Goal: Task Accomplishment & Management: Manage account settings

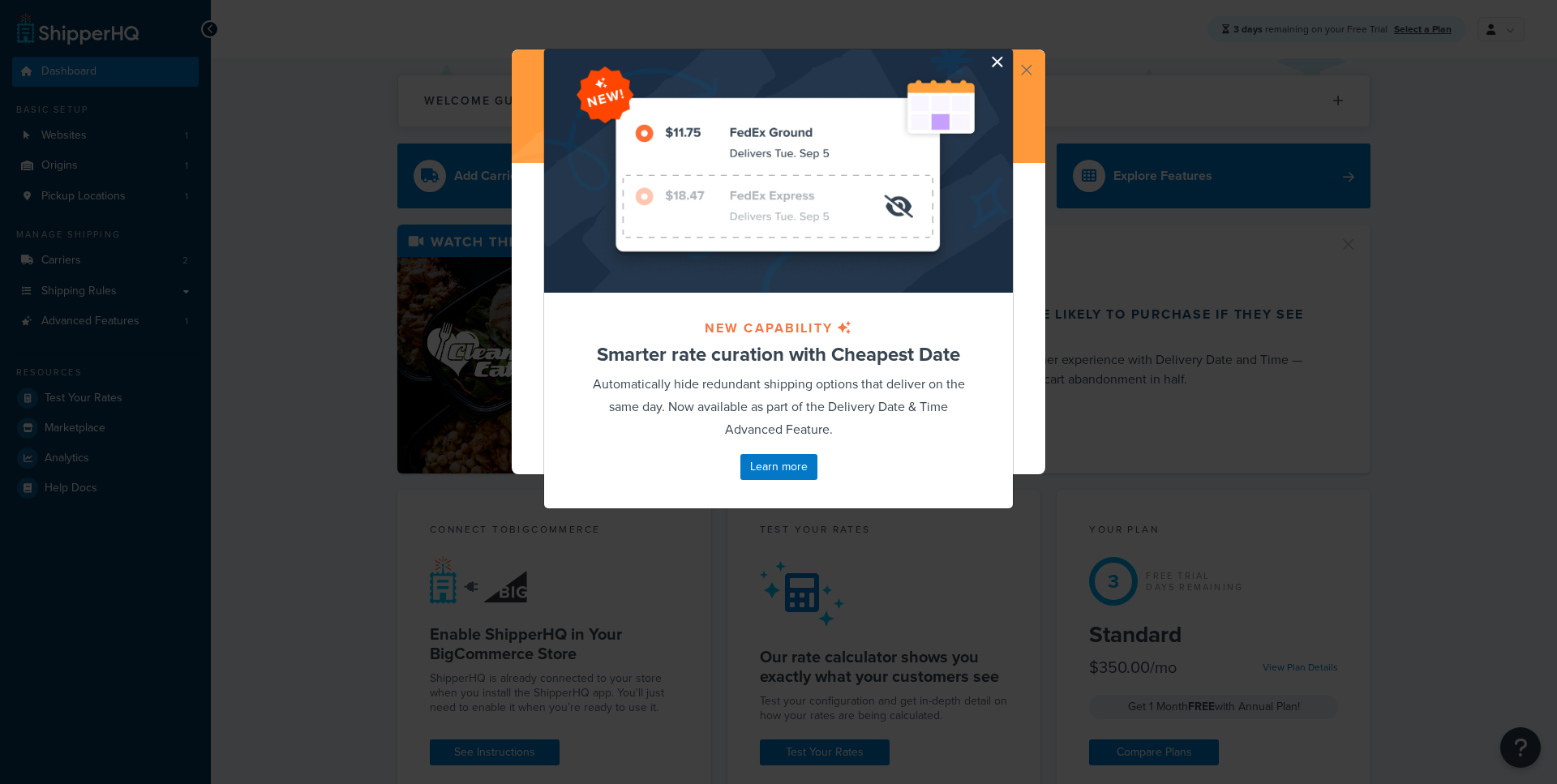
click at [1009, 54] on button "button" at bounding box center [1011, 51] width 4 height 4
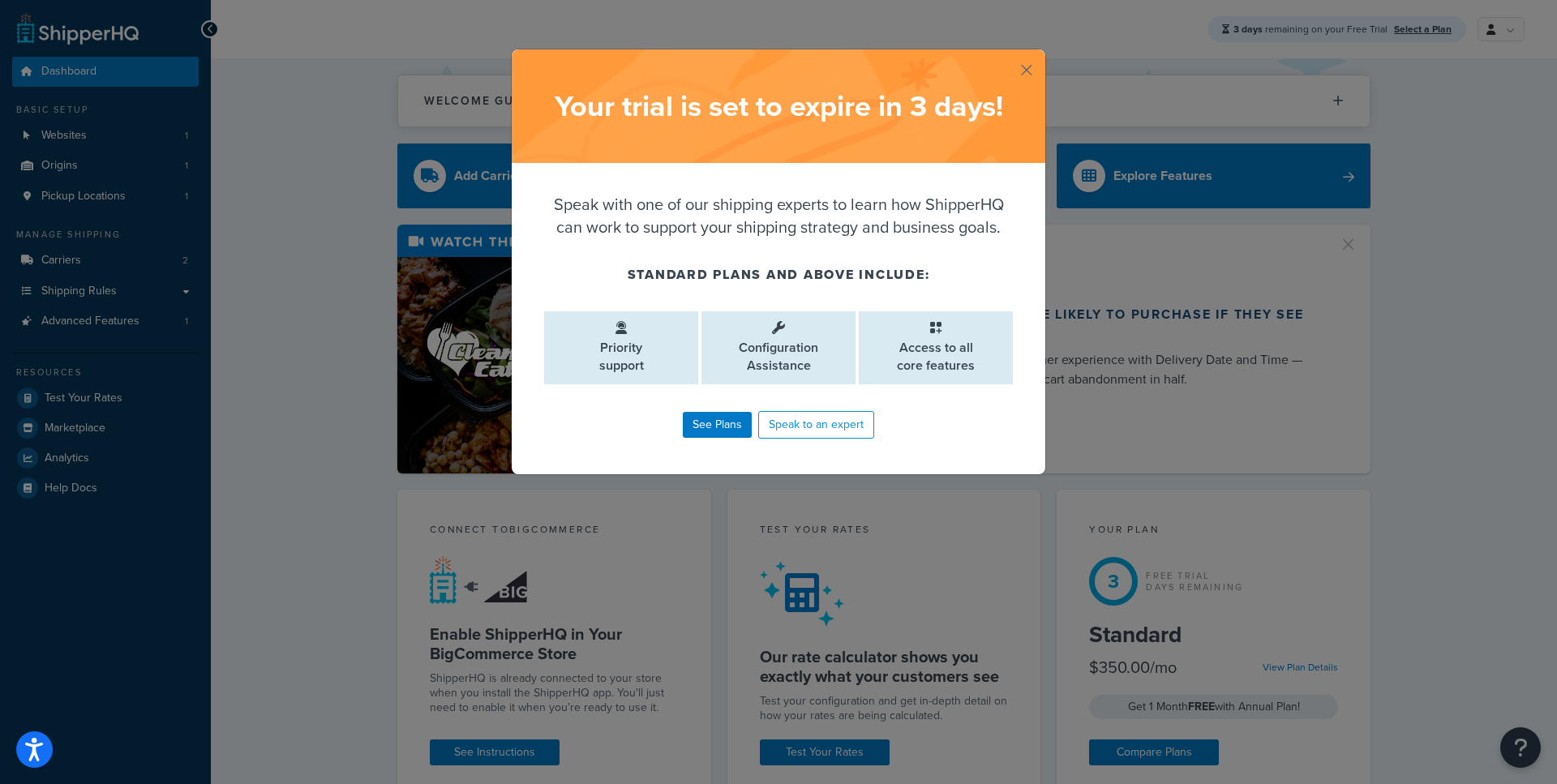
click at [1042, 54] on button "button" at bounding box center [1043, 51] width 4 height 4
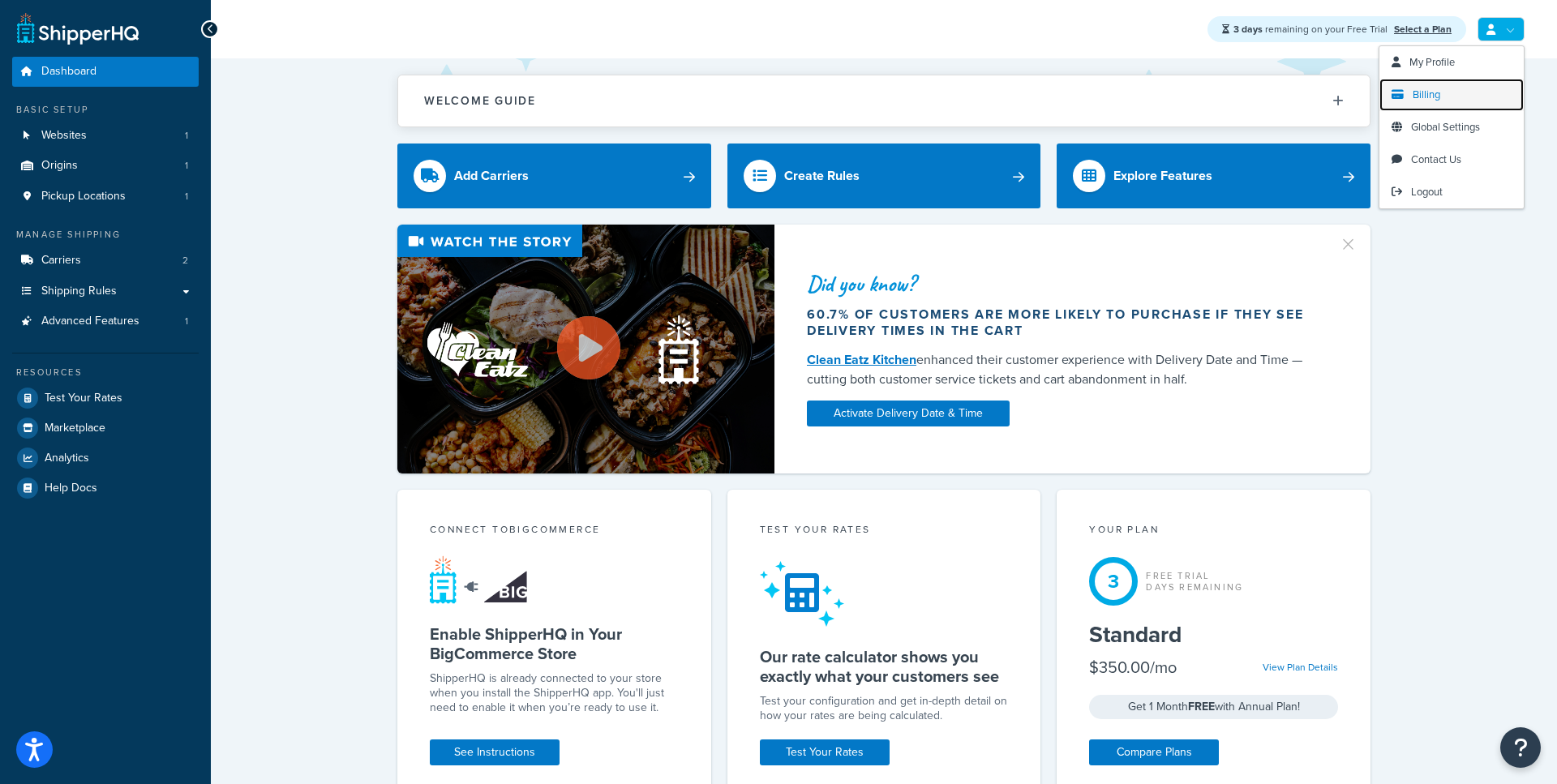
click at [1447, 87] on link "Billing" at bounding box center [1451, 95] width 144 height 33
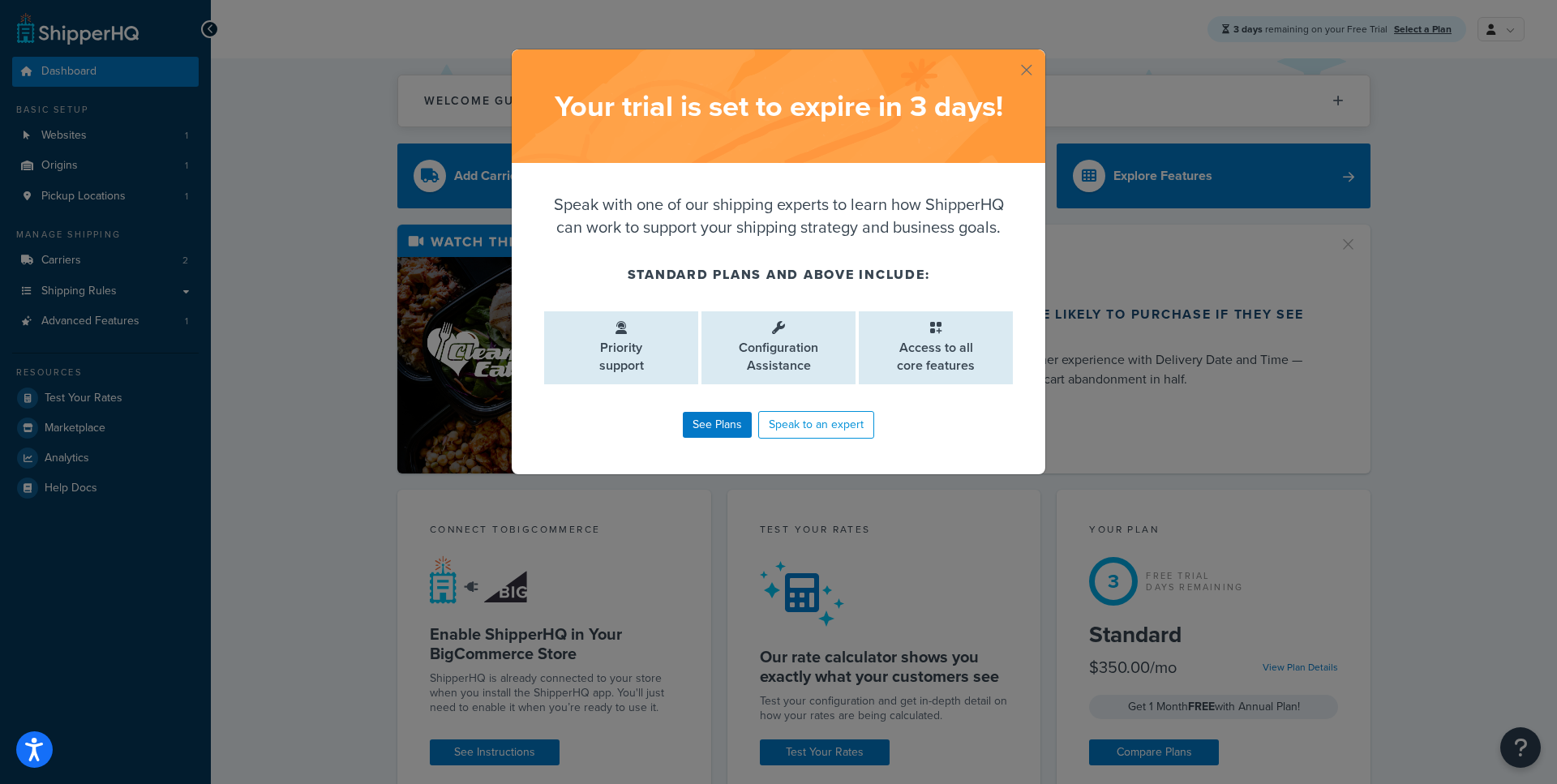
click at [1034, 81] on div "Your trial is set to expire in 3 days !" at bounding box center [778, 106] width 533 height 113
click at [1042, 54] on button "button" at bounding box center [1043, 51] width 4 height 4
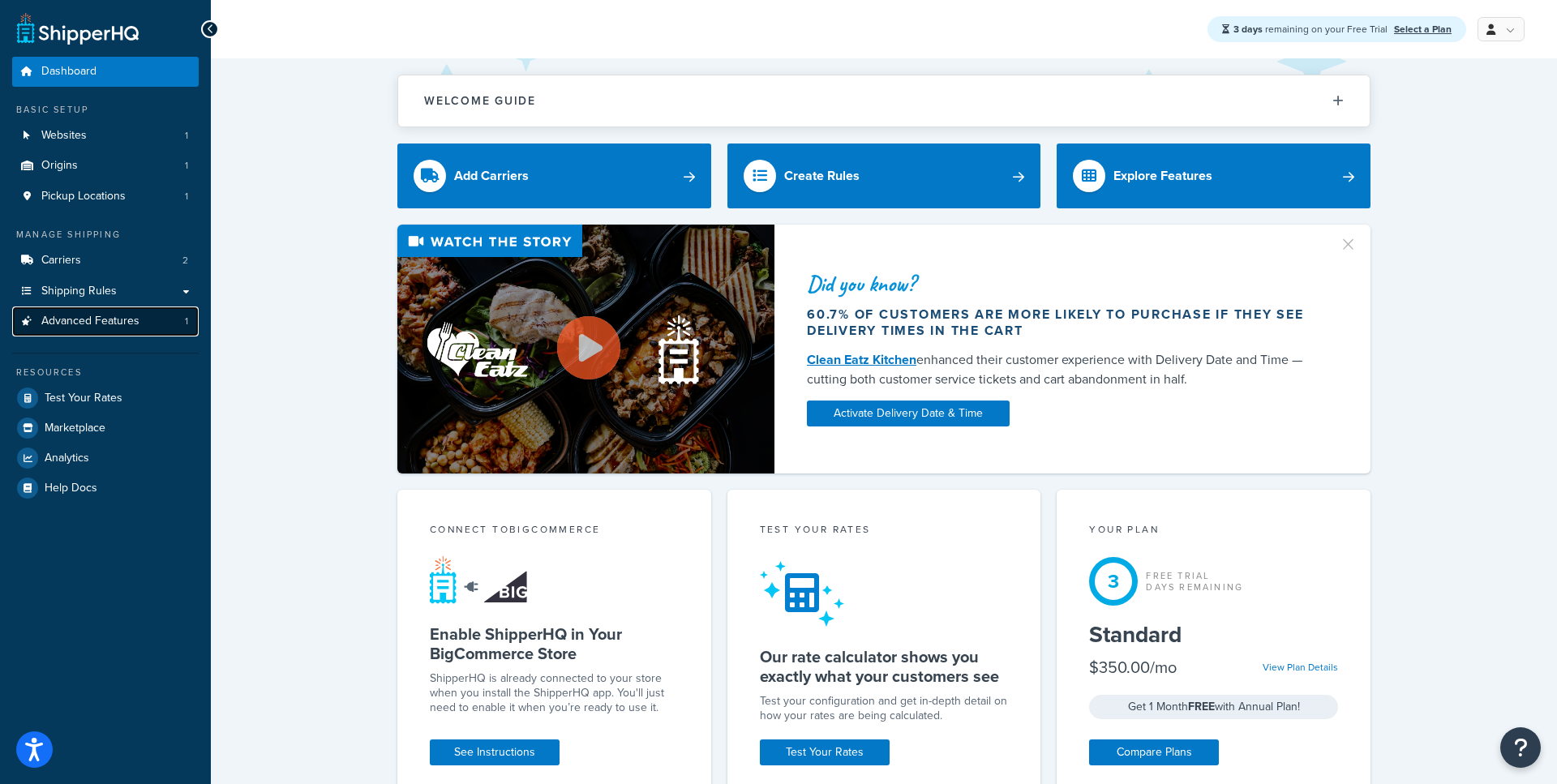
click at [81, 331] on link "Advanced Features 1" at bounding box center [105, 322] width 186 height 30
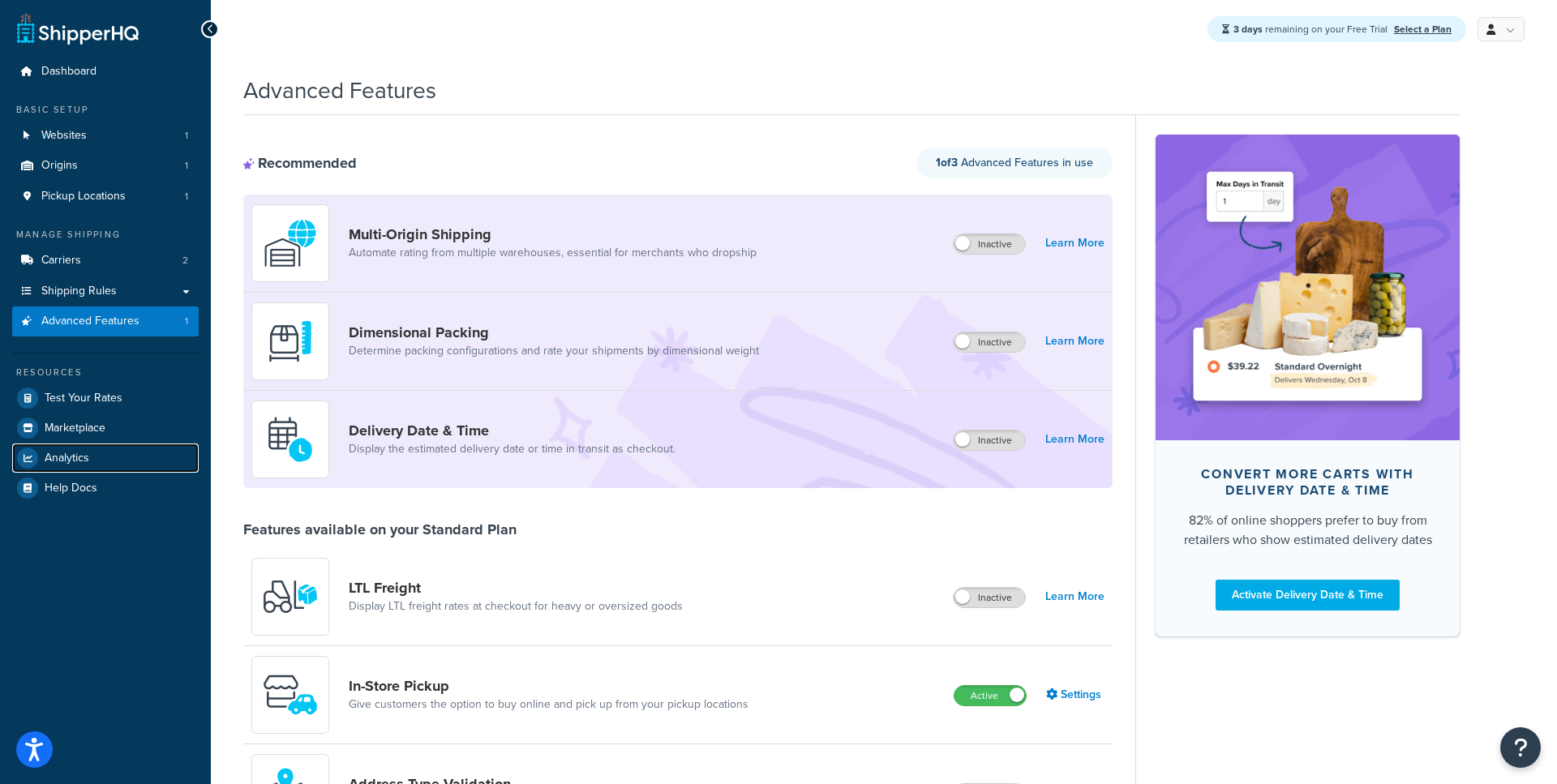
click at [64, 466] on link "Analytics" at bounding box center [105, 458] width 186 height 29
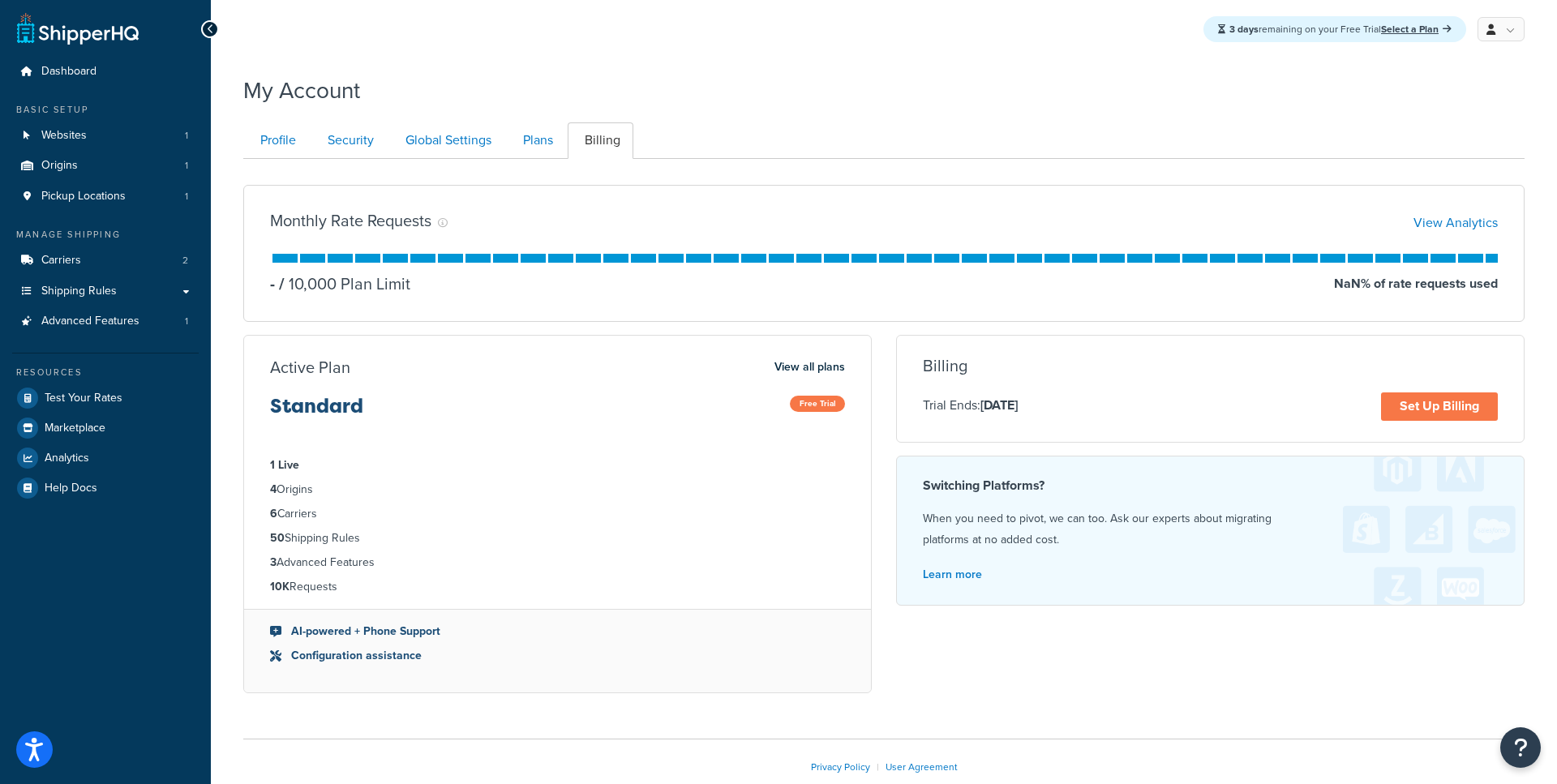
click at [551, 160] on div "Monthly Rate Requests View Analytics - / 10,000 Plan Limit NaN % of rate reques…" at bounding box center [884, 432] width 1282 height 547
click at [548, 150] on link "Plans" at bounding box center [537, 140] width 60 height 37
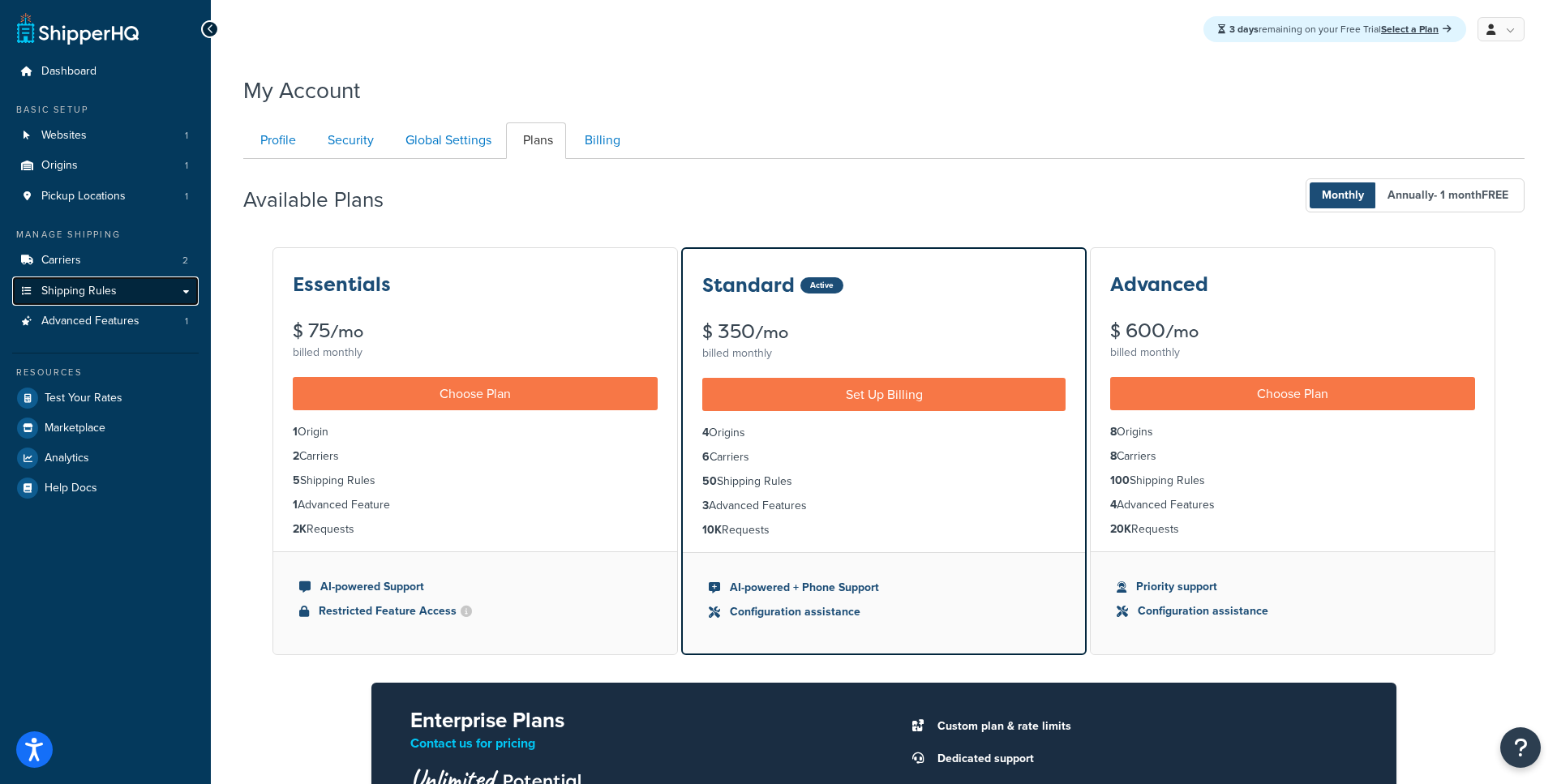
click at [182, 289] on link "Shipping Rules" at bounding box center [105, 291] width 186 height 30
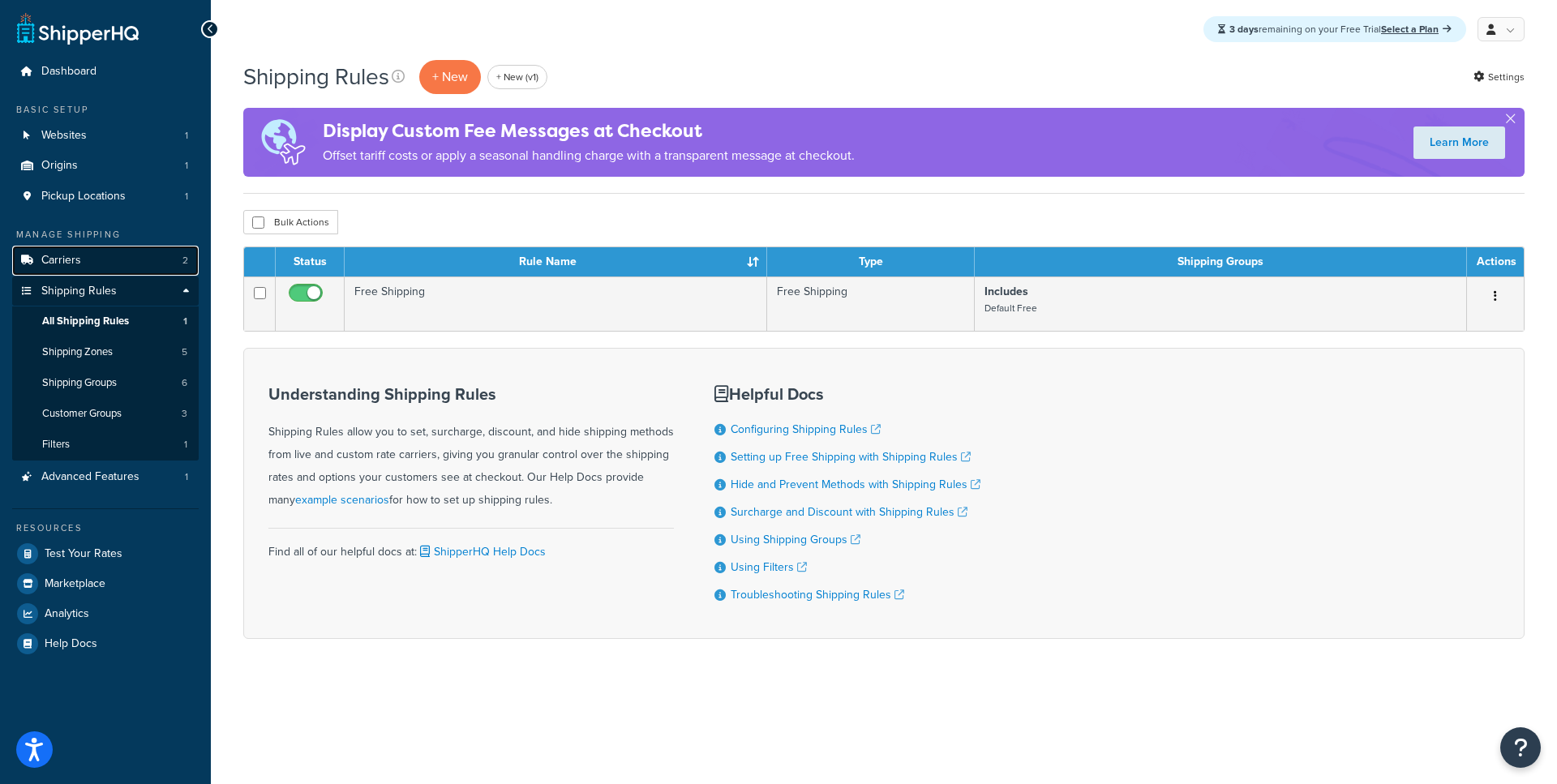
click at [109, 261] on link "Carriers 2" at bounding box center [105, 261] width 186 height 30
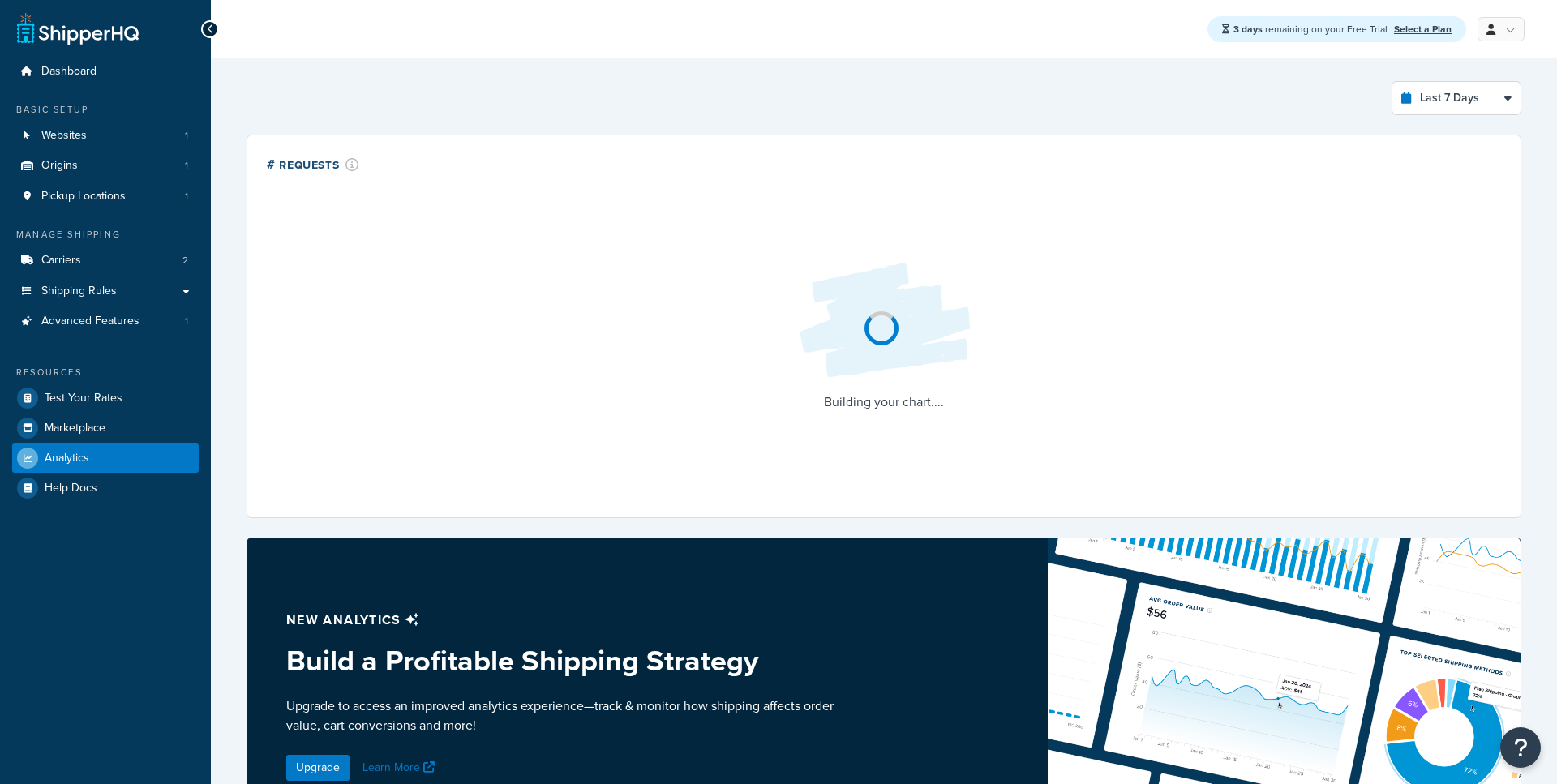
select select "last_7_days"
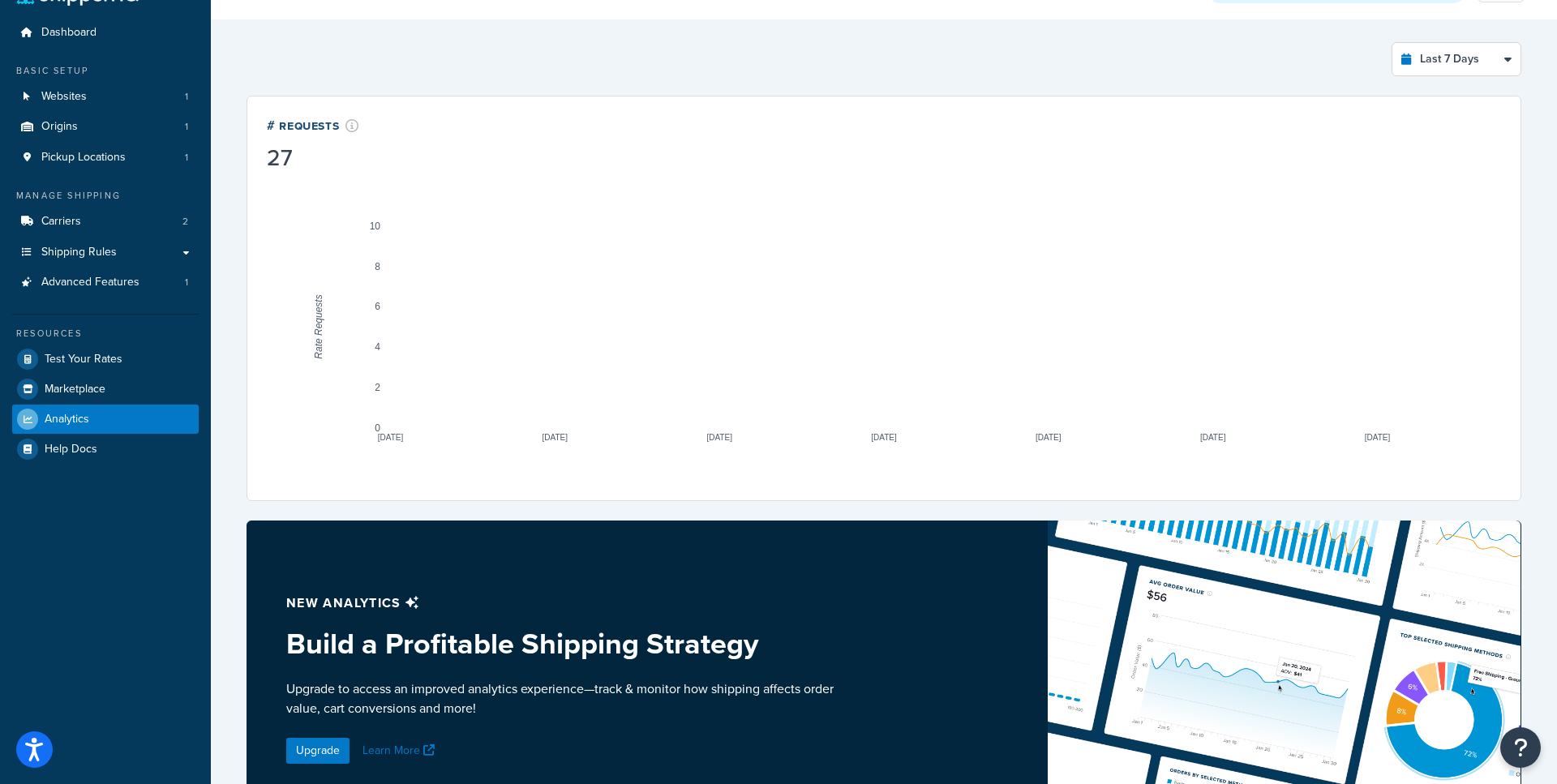
scroll to position [42, 0]
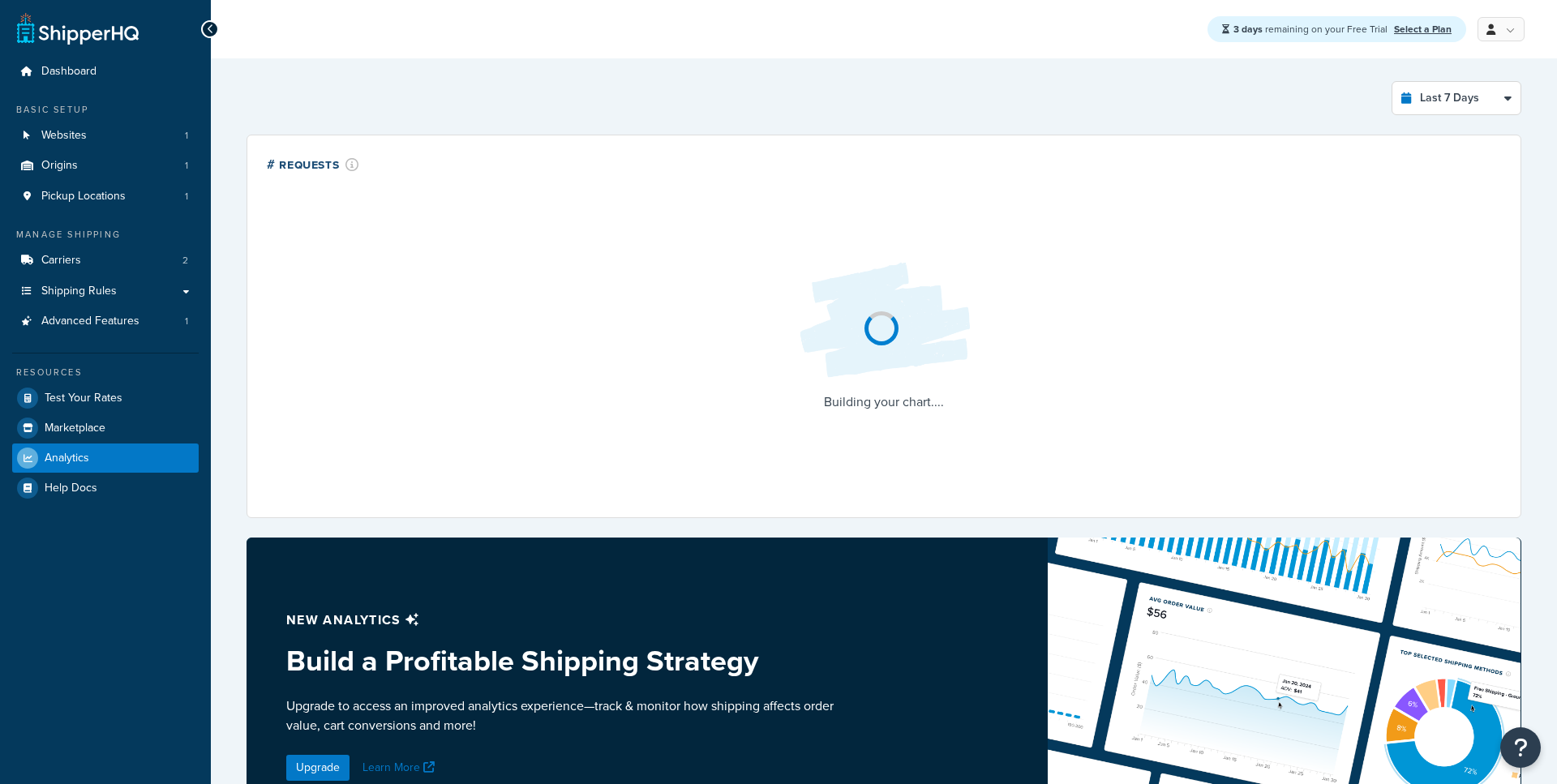
select select "last_7_days"
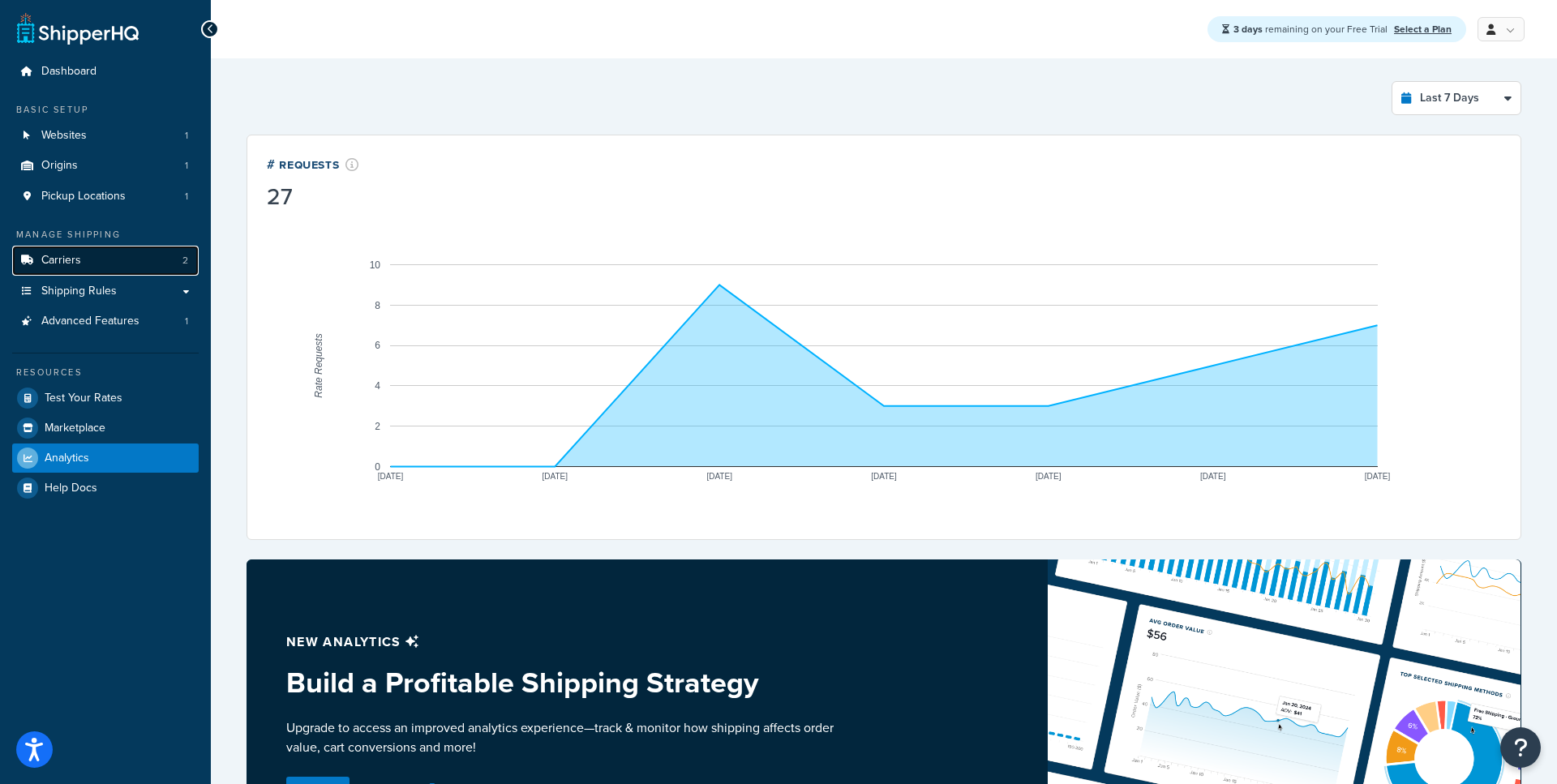
click at [89, 260] on link "Carriers 2" at bounding box center [105, 261] width 186 height 30
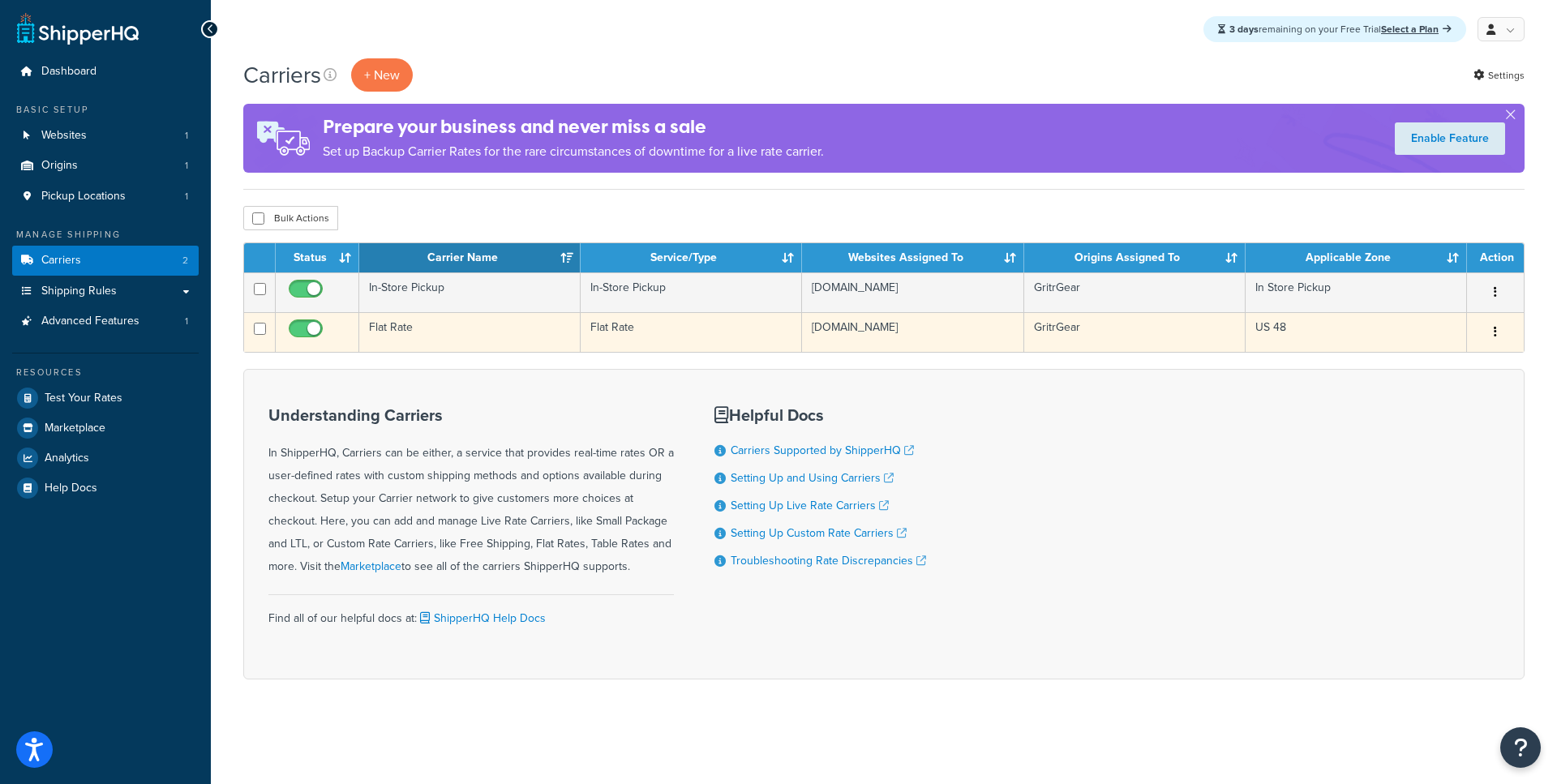
click at [511, 327] on td "Flat Rate" at bounding box center [470, 331] width 221 height 40
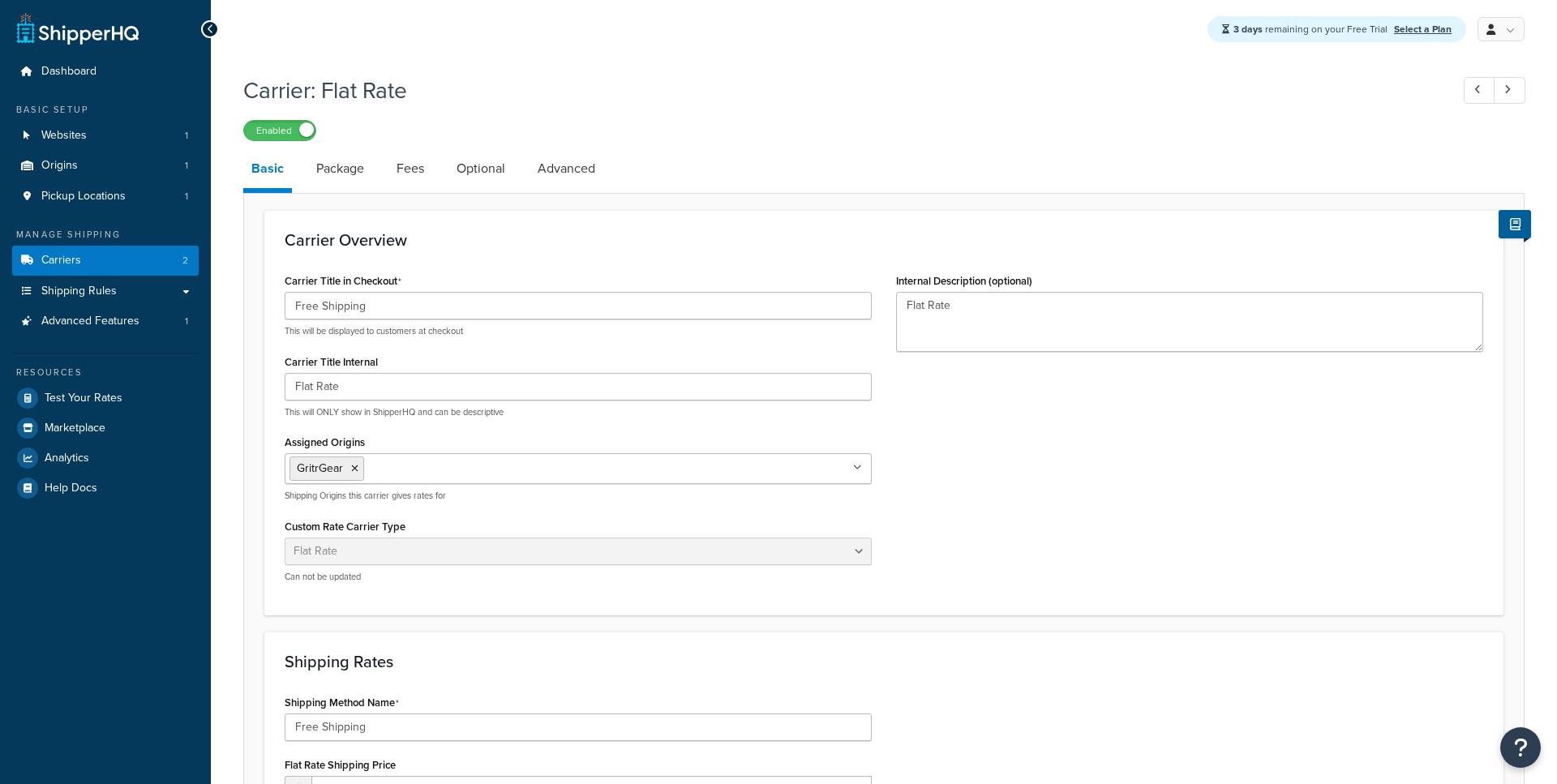
select select "flat"
